Goal: Check status: Check status

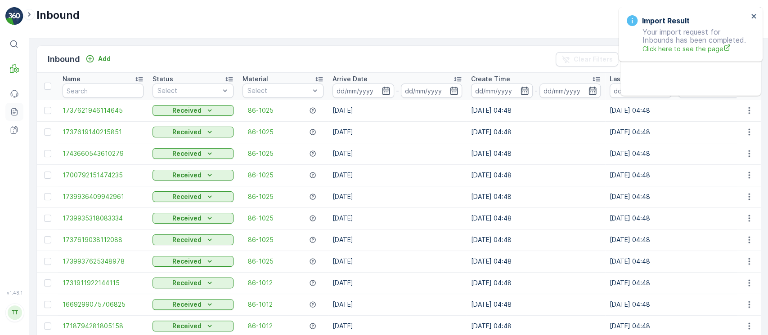
click at [12, 115] on icon at bounding box center [14, 111] width 6 height 7
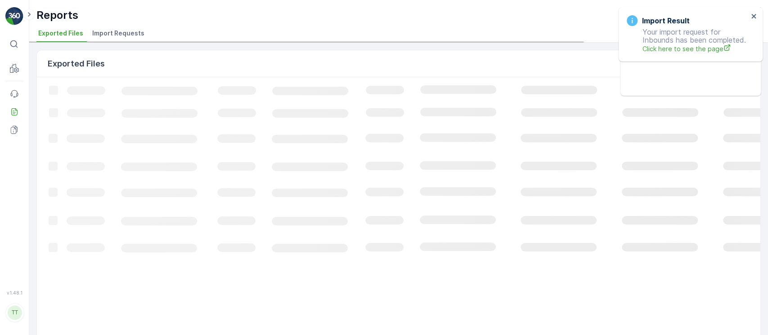
click at [125, 40] on li "Import Requests" at bounding box center [119, 34] width 58 height 15
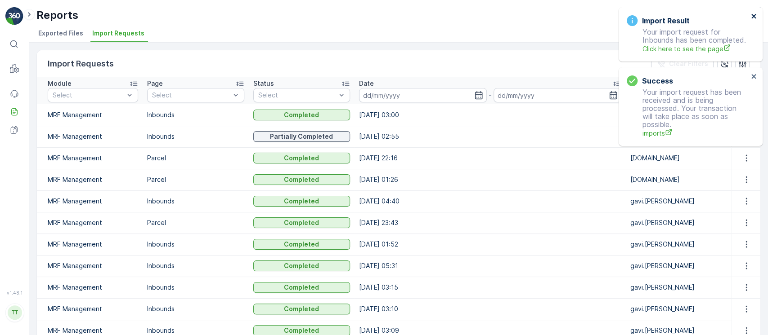
click at [755, 13] on icon "close" at bounding box center [754, 16] width 6 height 7
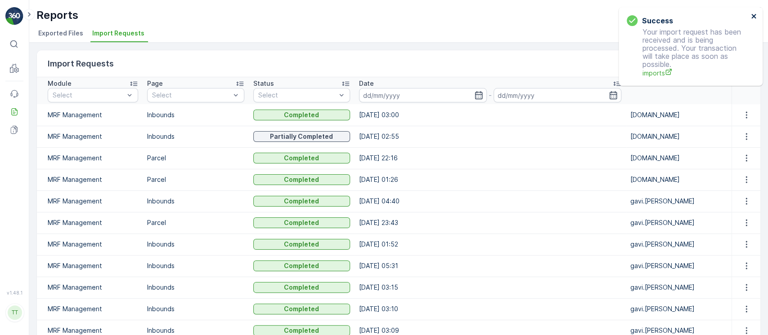
click at [755, 13] on icon "close" at bounding box center [754, 16] width 6 height 7
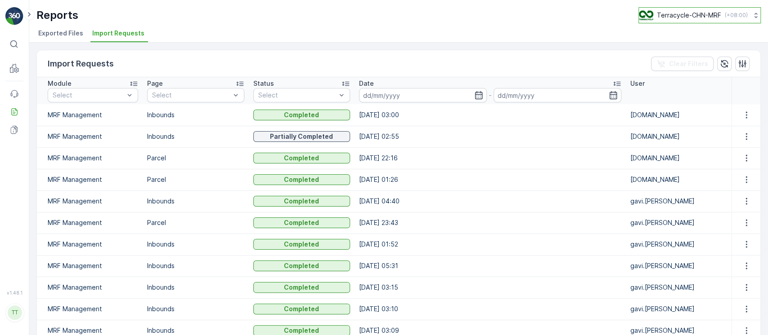
click at [706, 18] on p "Terracycle-CHN-MRF" at bounding box center [689, 15] width 64 height 9
type input "8"
click at [691, 53] on span "TerraCycle-US08-Aurora" at bounding box center [695, 55] width 102 height 9
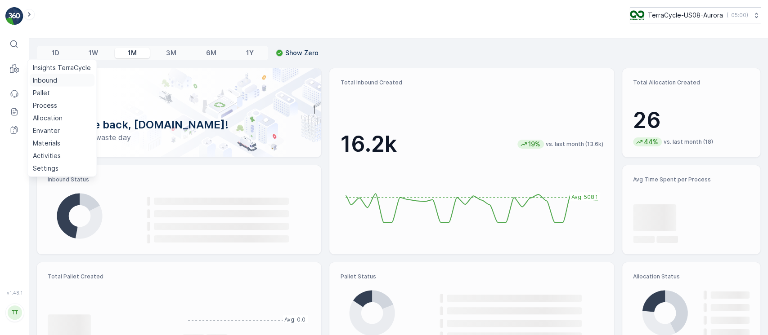
click at [67, 80] on link "Inbound" at bounding box center [61, 80] width 65 height 13
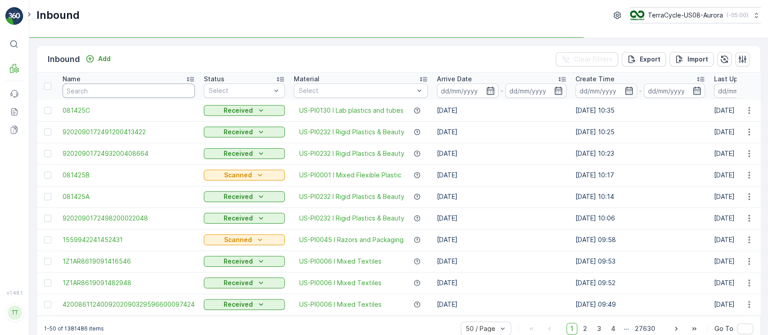
click at [144, 97] on input "text" at bounding box center [129, 91] width 132 height 14
paste input "1ZB799H29014398346"
type input "1ZB799H29014398346"
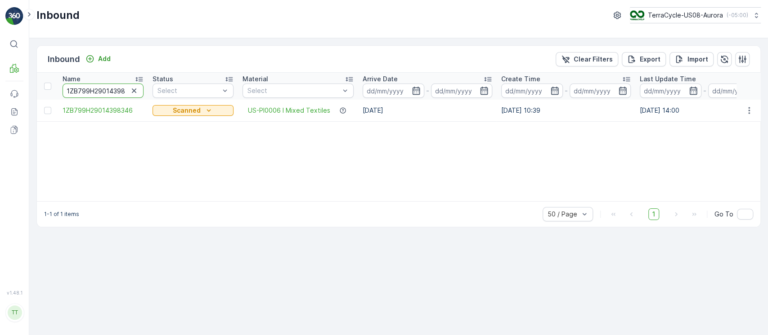
click at [94, 90] on input "1ZB799H29014398346" at bounding box center [103, 91] width 81 height 14
paste input "04664380"
type input "1ZB799H29004664380"
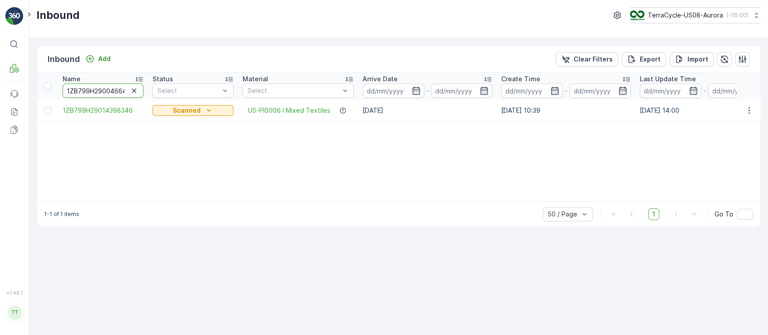
scroll to position [0, 12]
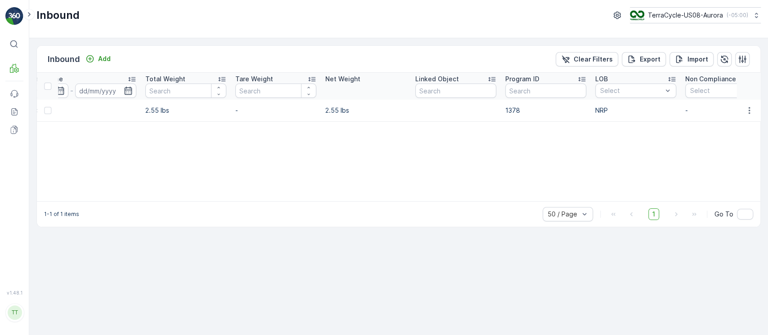
scroll to position [0, 755]
